Goal: Transaction & Acquisition: Obtain resource

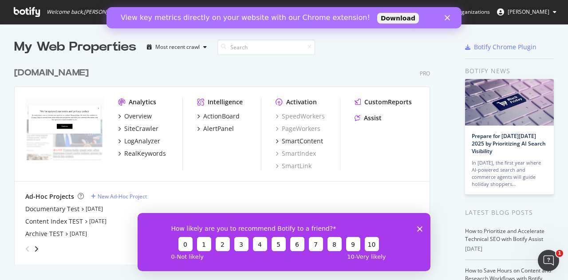
click at [449, 17] on icon "Close" at bounding box center [447, 17] width 5 height 5
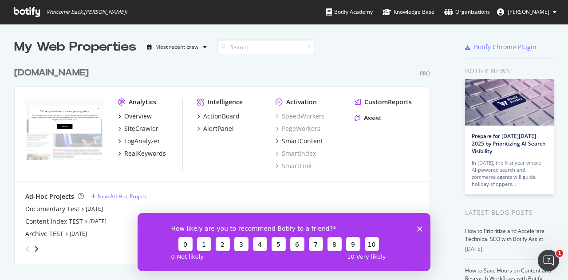
click at [420, 229] on icon "Close survey" at bounding box center [419, 228] width 5 height 5
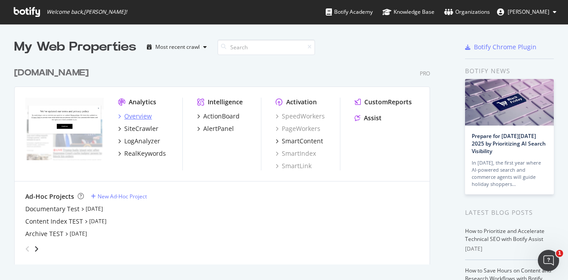
click at [120, 115] on icon "grid" at bounding box center [119, 116] width 3 height 4
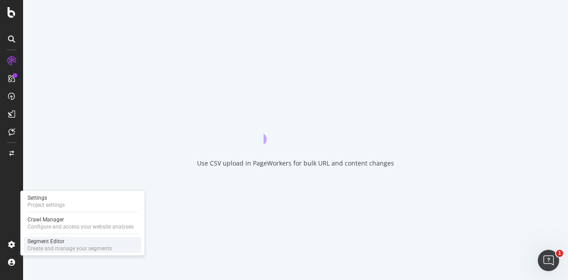
click at [60, 244] on div "Segment Editor" at bounding box center [70, 241] width 84 height 7
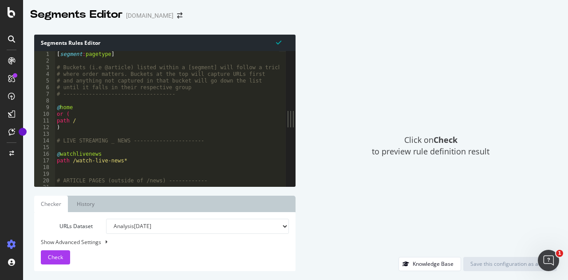
drag, startPoint x: 190, startPoint y: 175, endPoint x: 329, endPoint y: 191, distance: 140.3
click at [369, 186] on div "Segments Rules Editor 1 2 3 4 5 6 7 8 9 10 11 12 13 14 15 16 17 18 19 20 21 22 …" at bounding box center [295, 153] width 545 height 254
click at [79, 204] on link "History" at bounding box center [85, 204] width 31 height 16
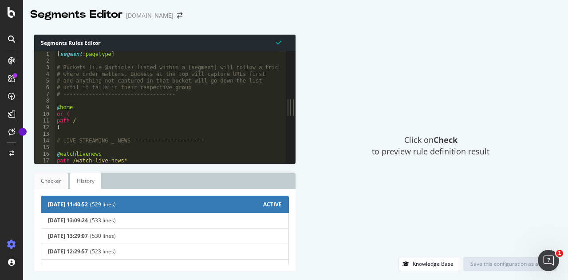
click at [52, 182] on link "Checker" at bounding box center [51, 181] width 34 height 16
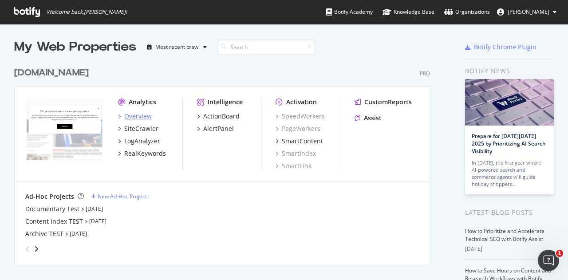
click at [139, 114] on div "Overview" at bounding box center [138, 116] width 28 height 9
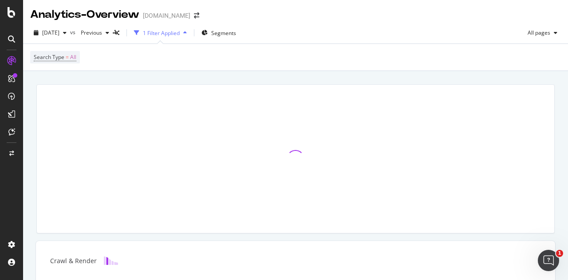
click at [334, 22] on div "Analytics - Overview [DOMAIN_NAME]" at bounding box center [295, 11] width 545 height 22
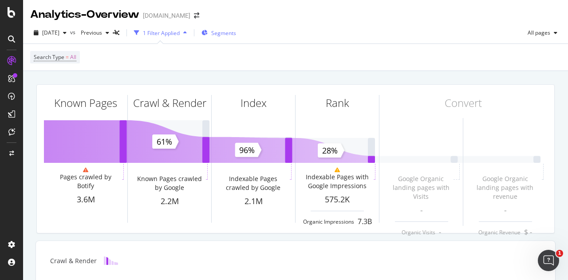
click at [236, 33] on span "Segments" at bounding box center [223, 33] width 25 height 8
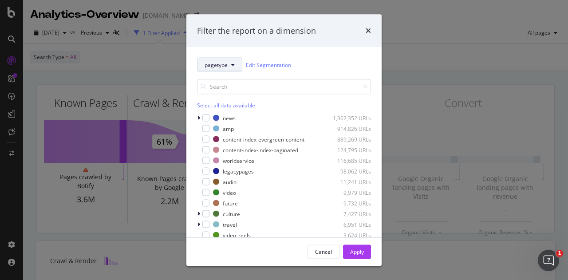
click at [229, 63] on button "pagetype" at bounding box center [219, 65] width 45 height 14
click at [309, 62] on div "pagetype Edit Segmentation" at bounding box center [284, 65] width 174 height 14
click at [198, 116] on icon "modal" at bounding box center [199, 117] width 3 height 5
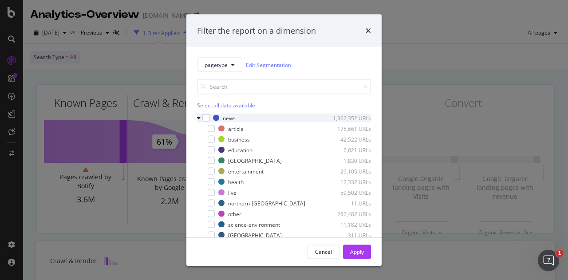
click at [200, 117] on icon "modal" at bounding box center [199, 117] width 4 height 5
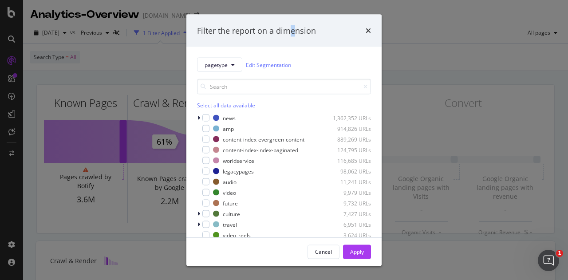
drag, startPoint x: 295, startPoint y: 28, endPoint x: 289, endPoint y: 27, distance: 6.7
click at [289, 27] on div "Filter the report on a dimension" at bounding box center [256, 31] width 119 height 12
click at [295, 27] on div "Filter the report on a dimension" at bounding box center [256, 31] width 119 height 12
click at [276, 30] on div "Filter the report on a dimension" at bounding box center [256, 31] width 119 height 12
drag, startPoint x: 286, startPoint y: 30, endPoint x: 307, endPoint y: 32, distance: 21.0
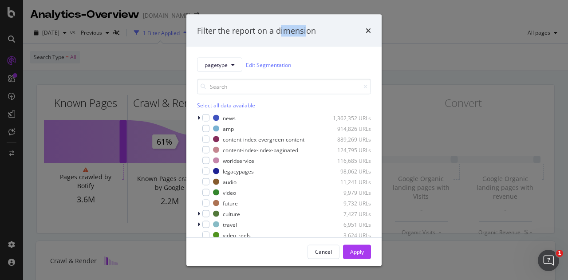
click at [308, 32] on div "Filter the report on a dimension" at bounding box center [256, 31] width 119 height 12
click at [305, 32] on div "Filter the report on a dimension" at bounding box center [256, 31] width 119 height 12
click at [198, 119] on icon "modal" at bounding box center [199, 117] width 3 height 5
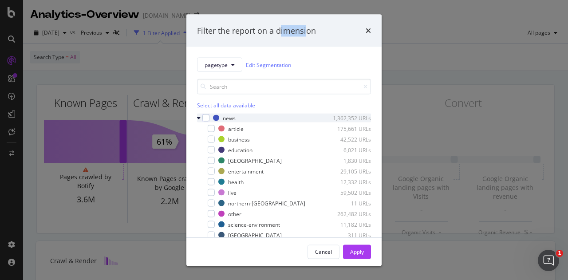
click at [198, 118] on icon "modal" at bounding box center [199, 117] width 4 height 5
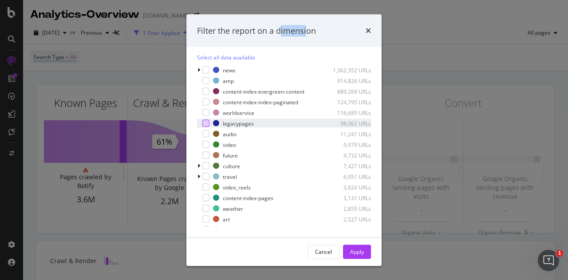
click at [206, 127] on div "modal" at bounding box center [205, 123] width 7 height 7
click at [357, 254] on div "Apply" at bounding box center [357, 252] width 14 height 8
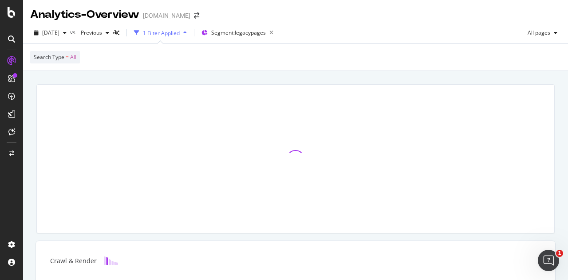
click at [180, 33] on div "1 Filter Applied" at bounding box center [161, 33] width 37 height 8
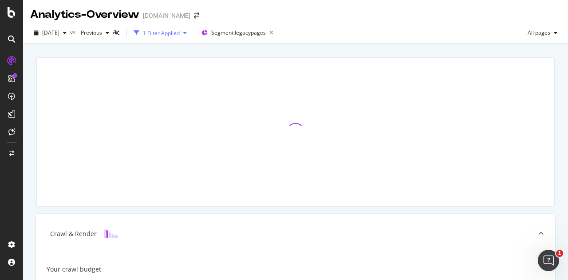
click at [180, 33] on div "1 Filter Applied" at bounding box center [161, 33] width 37 height 8
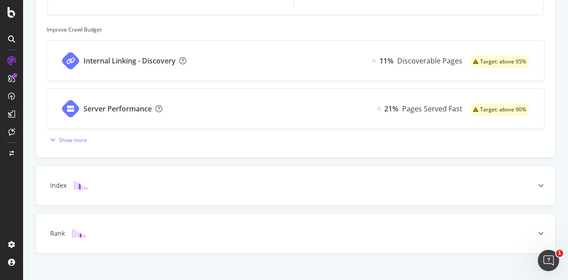
scroll to position [387, 0]
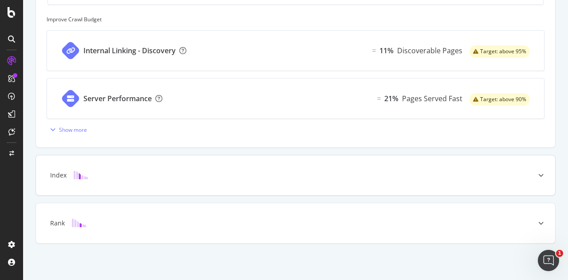
click at [514, 173] on div "Index" at bounding box center [282, 175] width 484 height 9
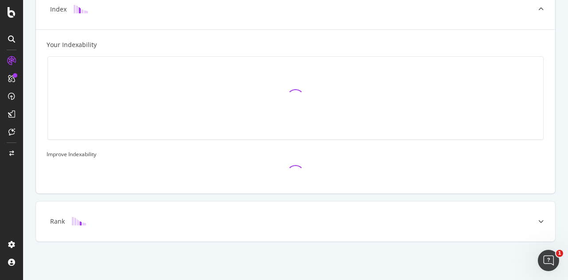
scroll to position [288, 0]
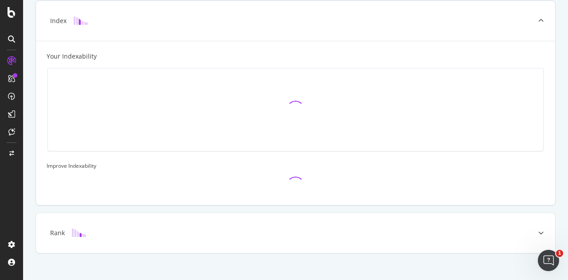
click at [539, 20] on icon at bounding box center [541, 20] width 5 height 5
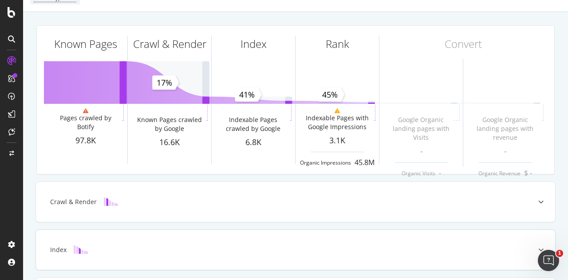
scroll to position [0, 0]
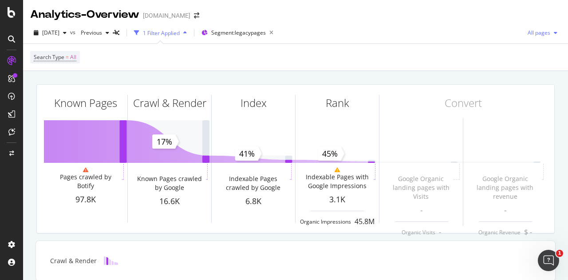
click at [554, 31] on icon "button" at bounding box center [556, 32] width 4 height 5
click at [376, 10] on div "Analytics - Overview [DOMAIN_NAME]" at bounding box center [295, 11] width 545 height 22
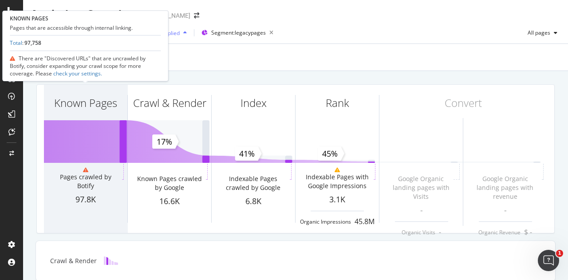
click at [82, 99] on div "Known Pages" at bounding box center [85, 102] width 63 height 15
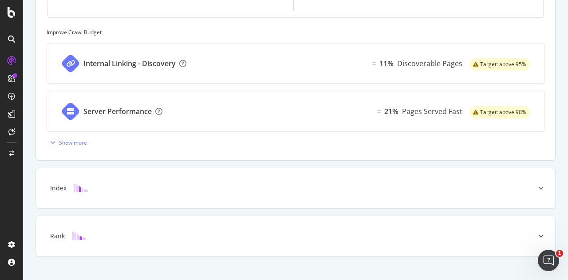
scroll to position [387, 0]
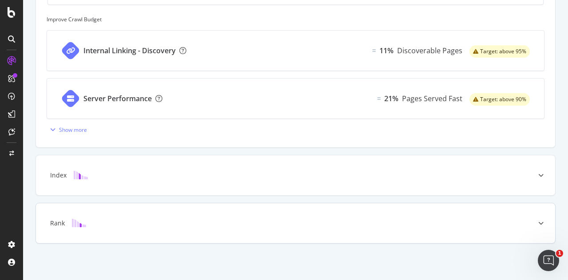
click at [281, 227] on div "Rank" at bounding box center [295, 223] width 519 height 40
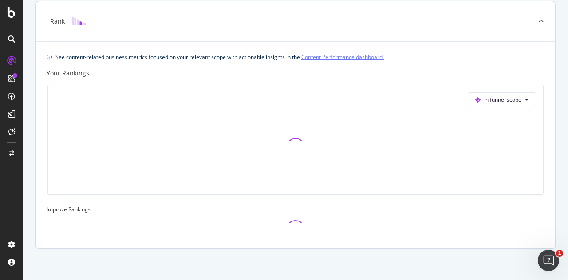
scroll to position [291, 0]
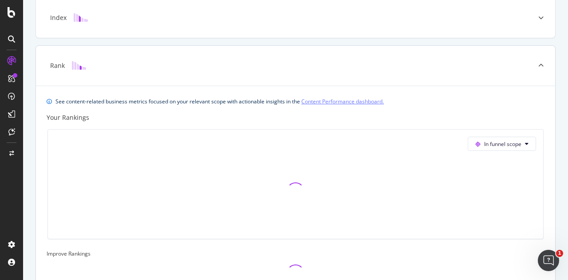
click at [539, 64] on icon at bounding box center [541, 65] width 5 height 5
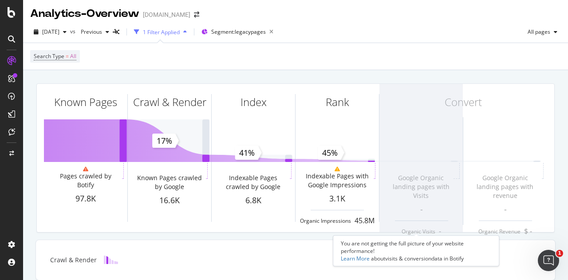
scroll to position [0, 0]
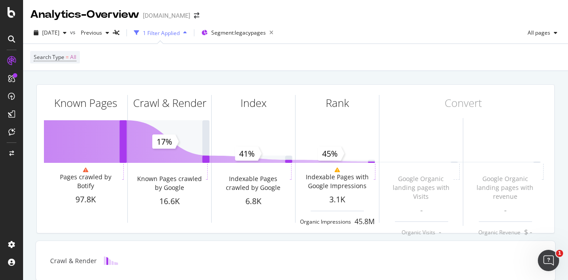
click at [187, 31] on icon "button" at bounding box center [185, 32] width 4 height 5
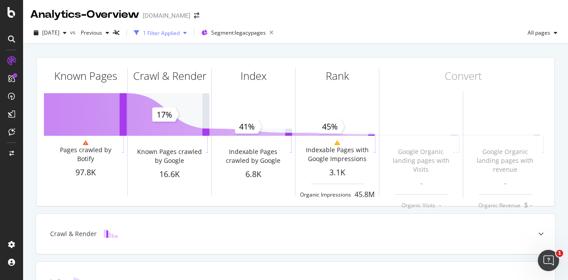
click at [187, 31] on icon "button" at bounding box center [185, 32] width 4 height 5
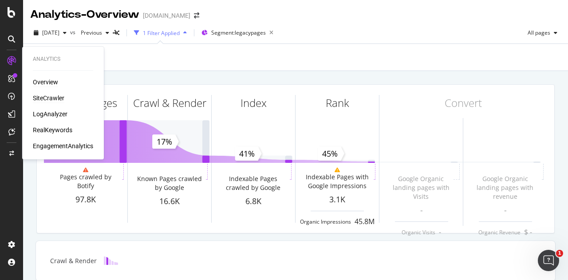
click at [50, 97] on div "SiteCrawler" at bounding box center [49, 98] width 32 height 9
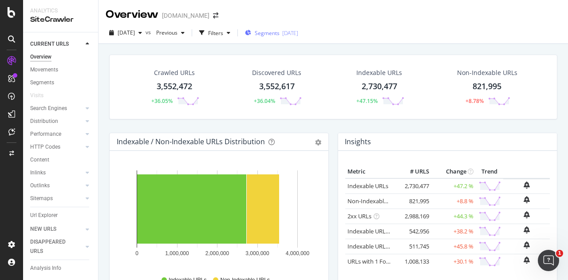
click at [298, 34] on div "[DATE]" at bounding box center [290, 33] width 16 height 8
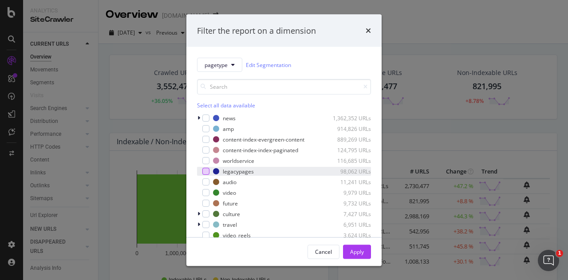
click at [204, 175] on div "modal" at bounding box center [205, 171] width 7 height 7
click at [359, 255] on div "Apply" at bounding box center [357, 252] width 14 height 8
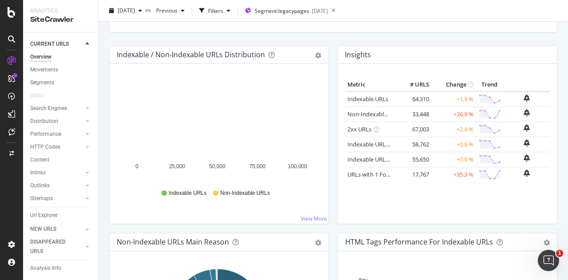
scroll to position [89, 0]
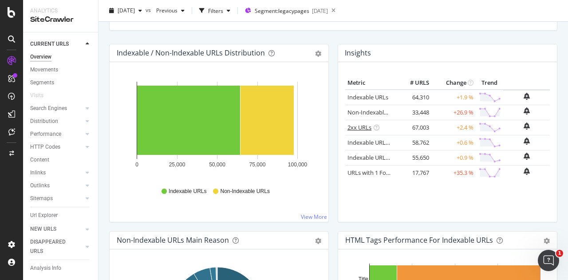
drag, startPoint x: 42, startPoint y: 82, endPoint x: 357, endPoint y: 129, distance: 318.7
click at [42, 82] on div "Segments" at bounding box center [42, 82] width 24 height 9
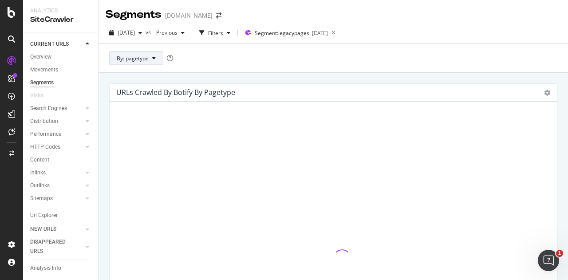
click at [155, 60] on icon at bounding box center [154, 57] width 4 height 5
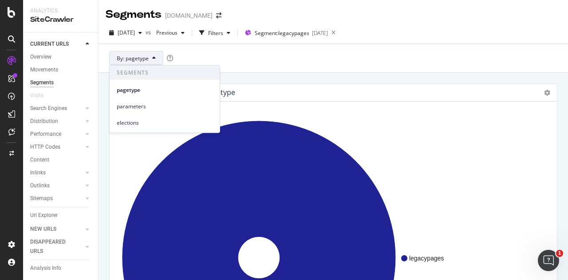
click at [226, 55] on div "By: pagetype" at bounding box center [334, 58] width 470 height 29
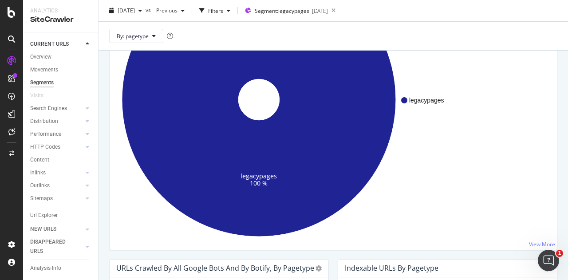
scroll to position [205, 0]
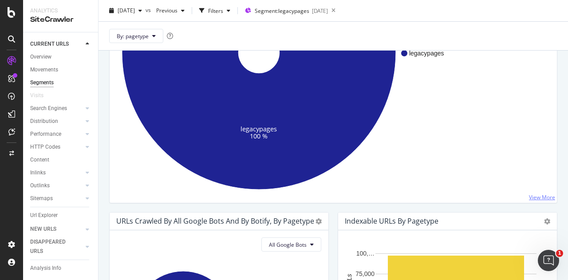
click at [529, 200] on link "View More" at bounding box center [542, 198] width 26 height 8
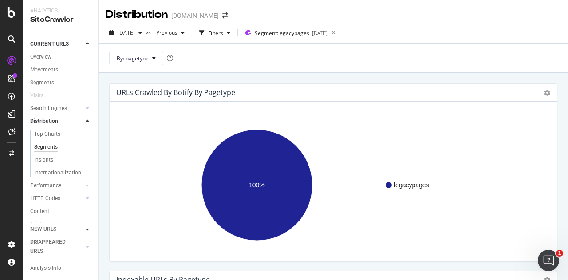
click at [86, 230] on icon at bounding box center [88, 229] width 4 height 5
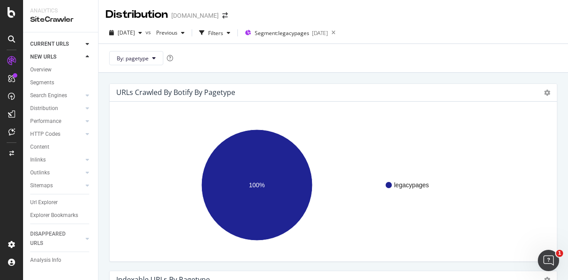
click at [89, 57] on icon at bounding box center [88, 56] width 4 height 5
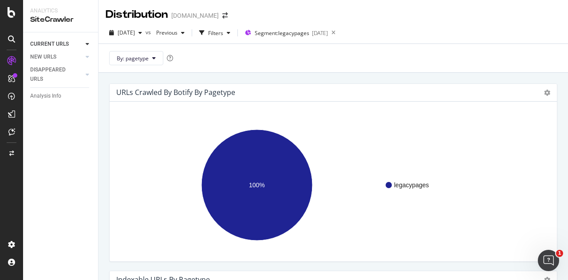
click at [87, 43] on icon at bounding box center [88, 43] width 4 height 5
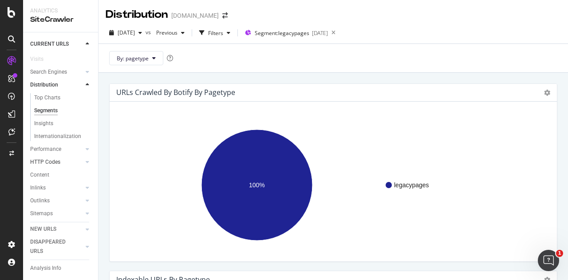
scroll to position [78, 0]
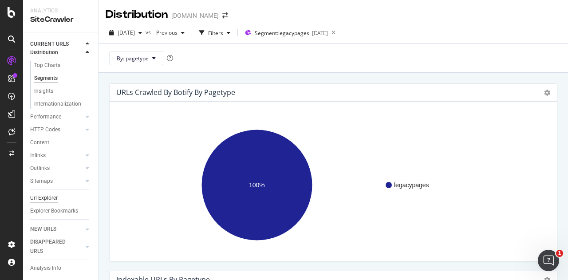
click at [49, 194] on div "Url Explorer" at bounding box center [44, 198] width 28 height 9
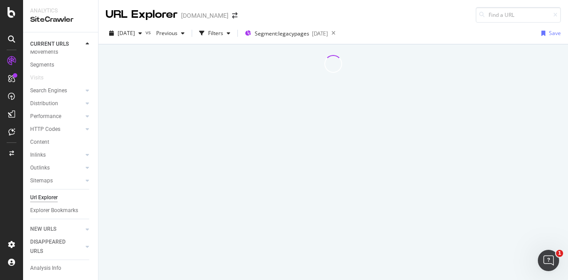
scroll to position [27, 0]
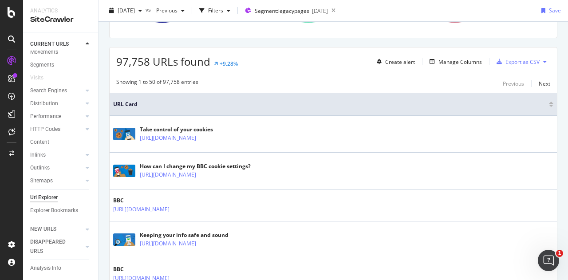
scroll to position [89, 0]
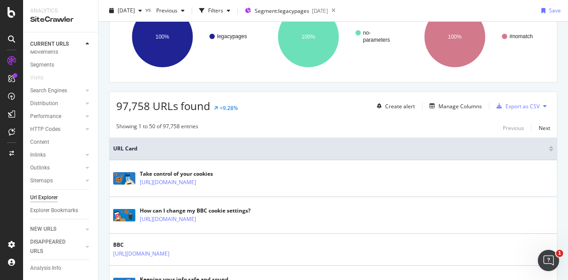
click at [543, 104] on icon at bounding box center [545, 105] width 4 height 5
click at [408, 124] on div "Showing 1 to 50 of 97,758 entries Previous Next" at bounding box center [334, 128] width 448 height 11
click at [519, 103] on div "Export as CSV" at bounding box center [523, 107] width 34 height 8
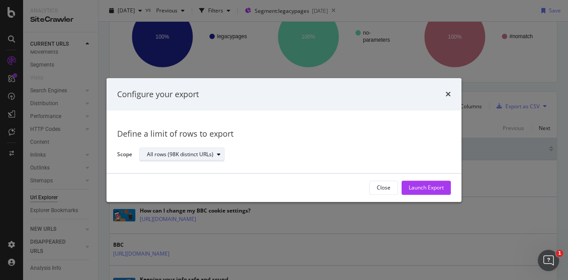
click at [209, 155] on div "All rows (98K distinct URLs)" at bounding box center [180, 154] width 67 height 5
click at [278, 146] on div "Define a limit of rows to export Scope All rows (98K distinct URLs)" at bounding box center [284, 142] width 334 height 41
click at [429, 186] on div "Launch Export" at bounding box center [426, 188] width 35 height 8
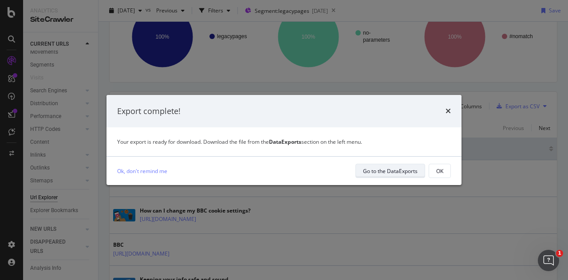
click at [397, 171] on div "Go to the DataExports" at bounding box center [390, 171] width 55 height 8
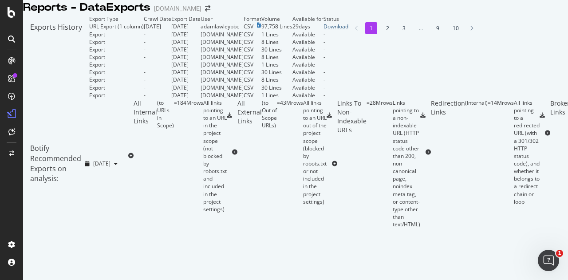
click at [349, 30] on div "Download" at bounding box center [336, 27] width 25 height 8
